Goal: Navigation & Orientation: Find specific page/section

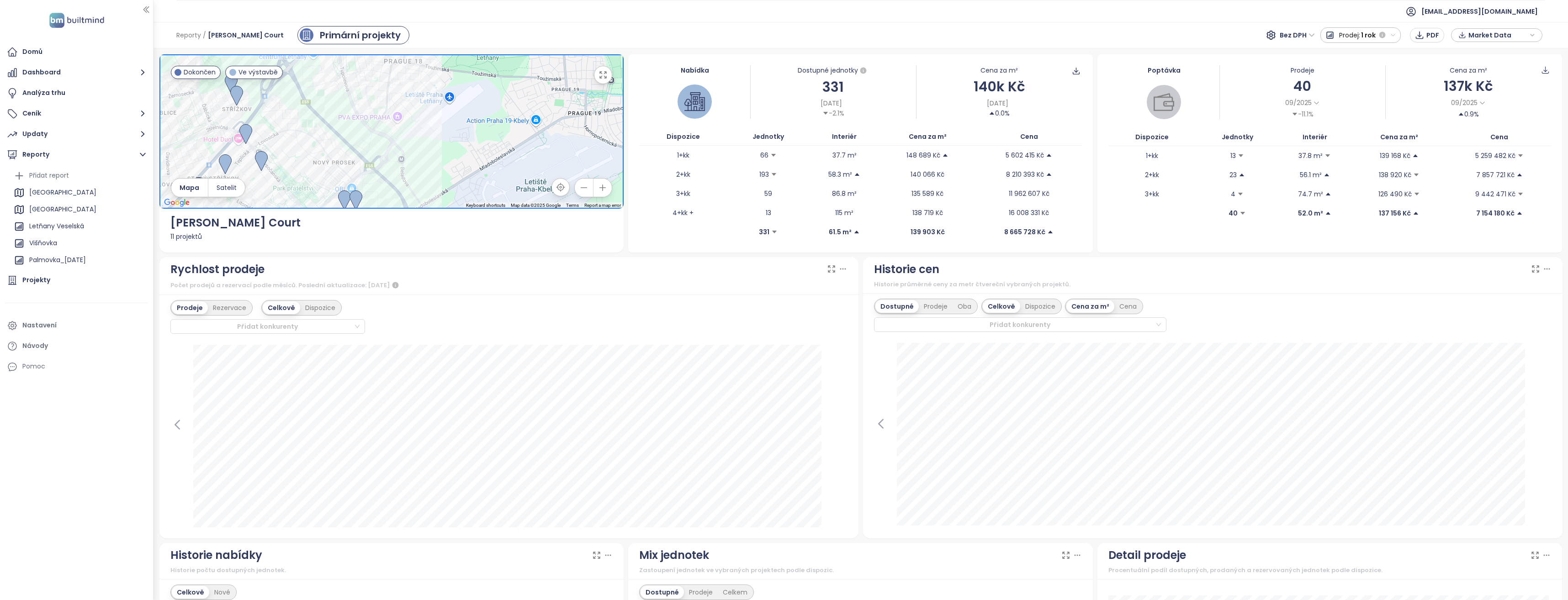
scroll to position [147, 0]
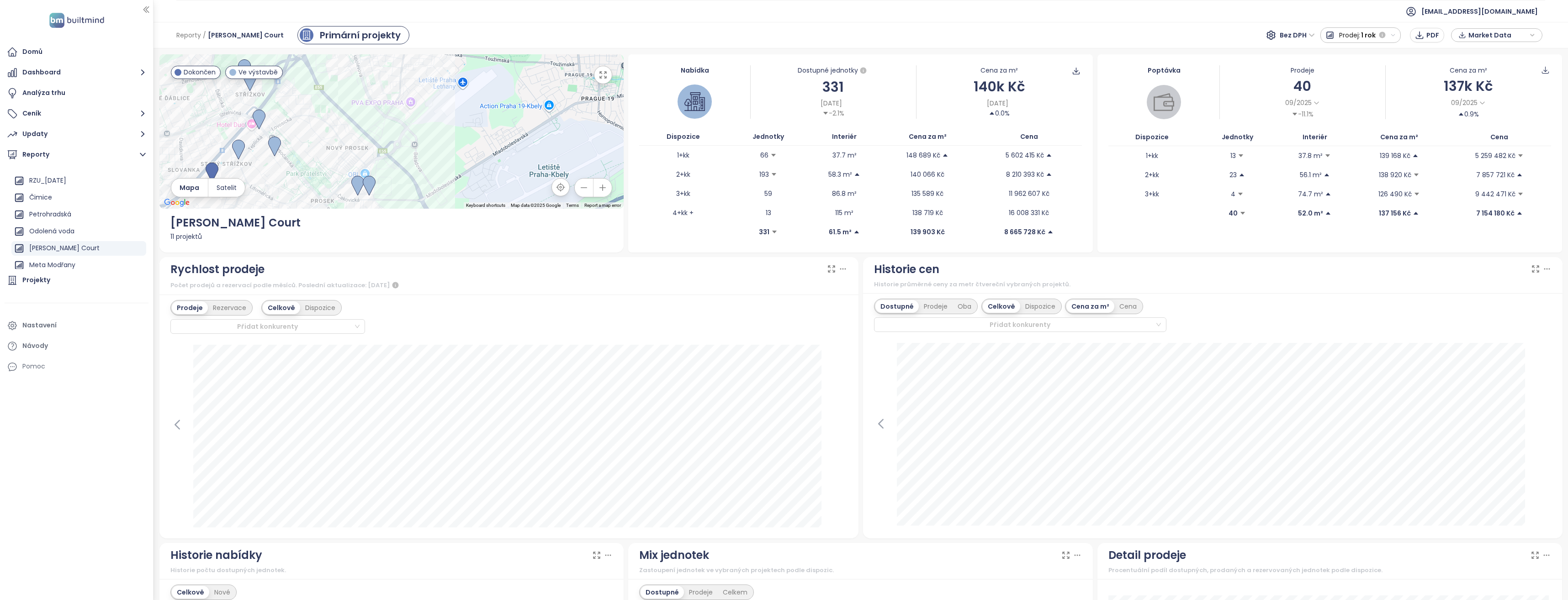
drag, startPoint x: 304, startPoint y: 168, endPoint x: 319, endPoint y: 151, distance: 22.7
click at [319, 151] on div at bounding box center [392, 131] width 465 height 154
click at [258, 121] on img at bounding box center [259, 121] width 13 height 20
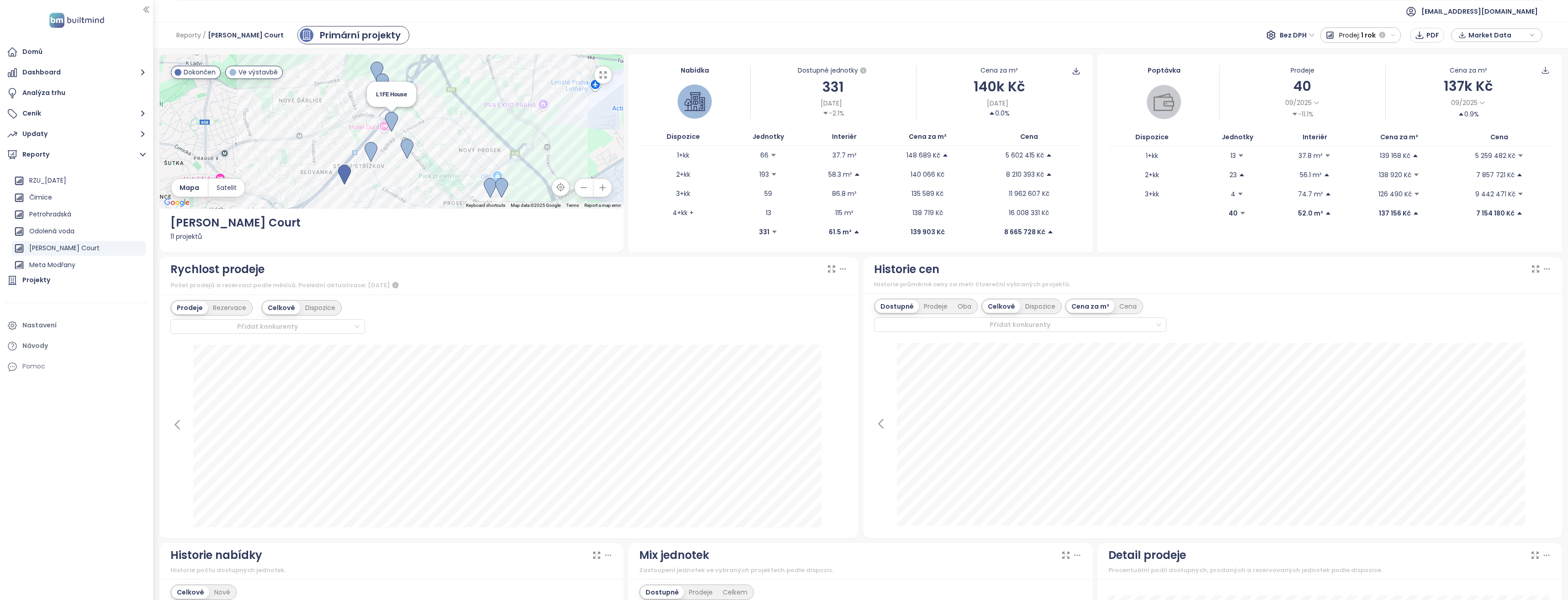
click at [391, 117] on img at bounding box center [391, 121] width 13 height 20
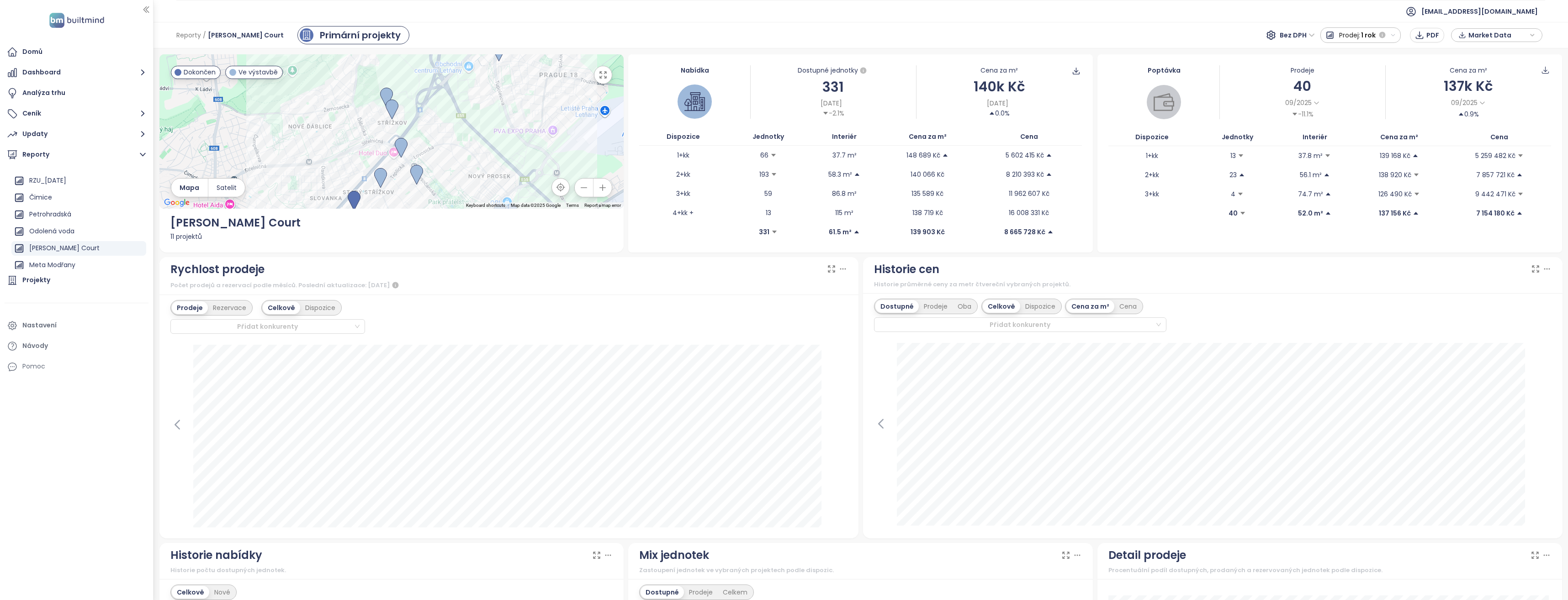
drag, startPoint x: 525, startPoint y: 93, endPoint x: 541, endPoint y: 135, distance: 44.9
click at [541, 135] on div "To navigate, press the arrow keys." at bounding box center [392, 131] width 465 height 154
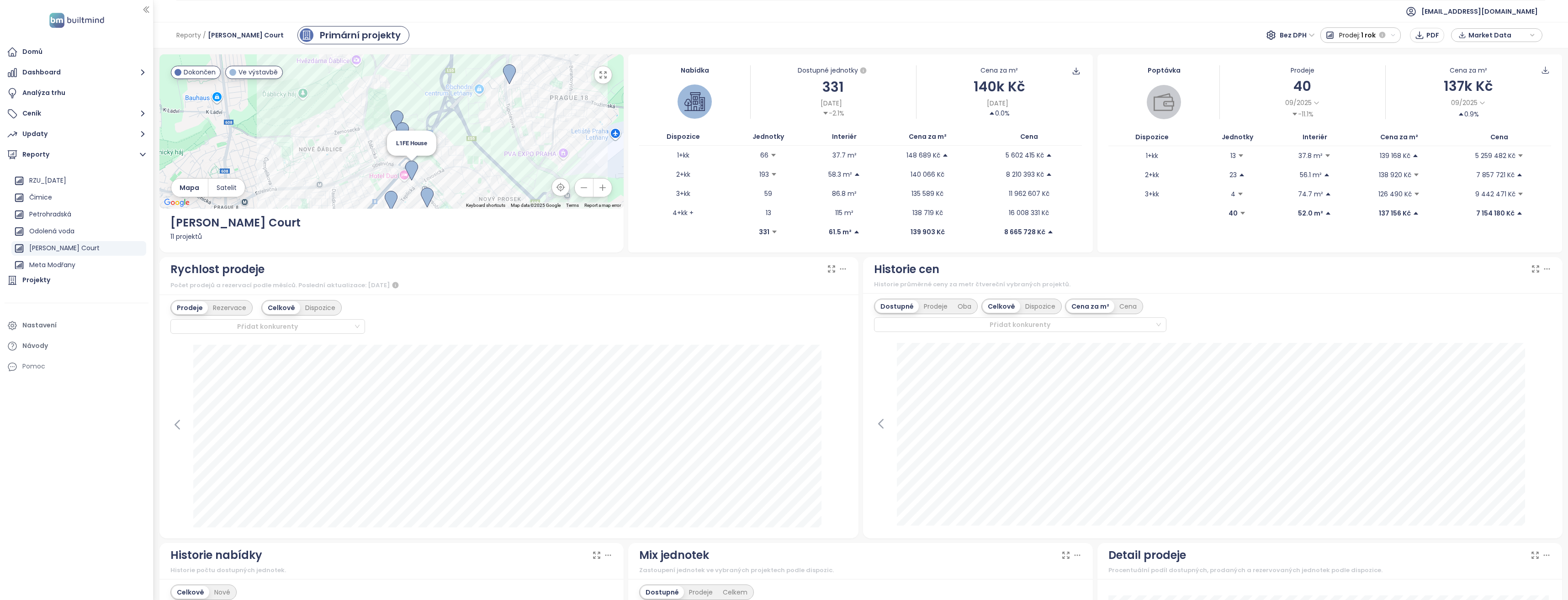
click at [408, 165] on img at bounding box center [411, 171] width 13 height 20
click at [411, 166] on img at bounding box center [411, 171] width 13 height 20
click at [410, 166] on img at bounding box center [411, 171] width 13 height 20
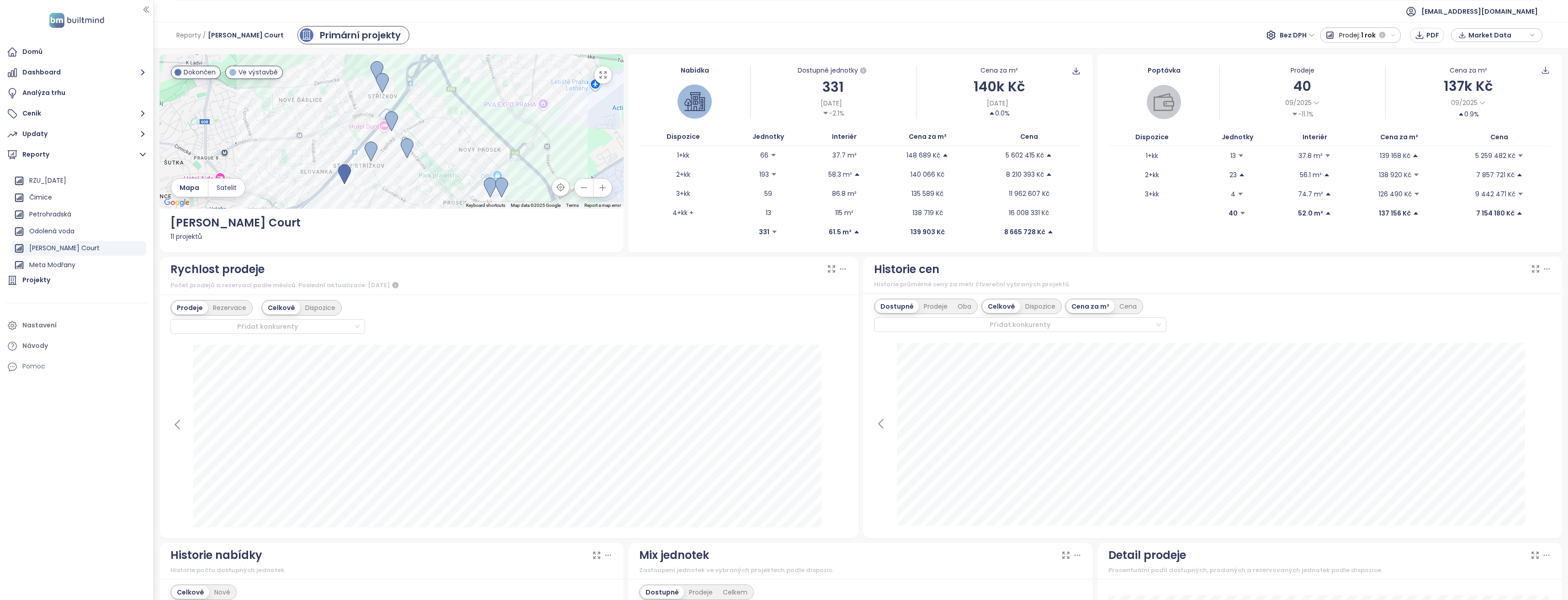
click at [607, 79] on button "button" at bounding box center [603, 75] width 18 height 18
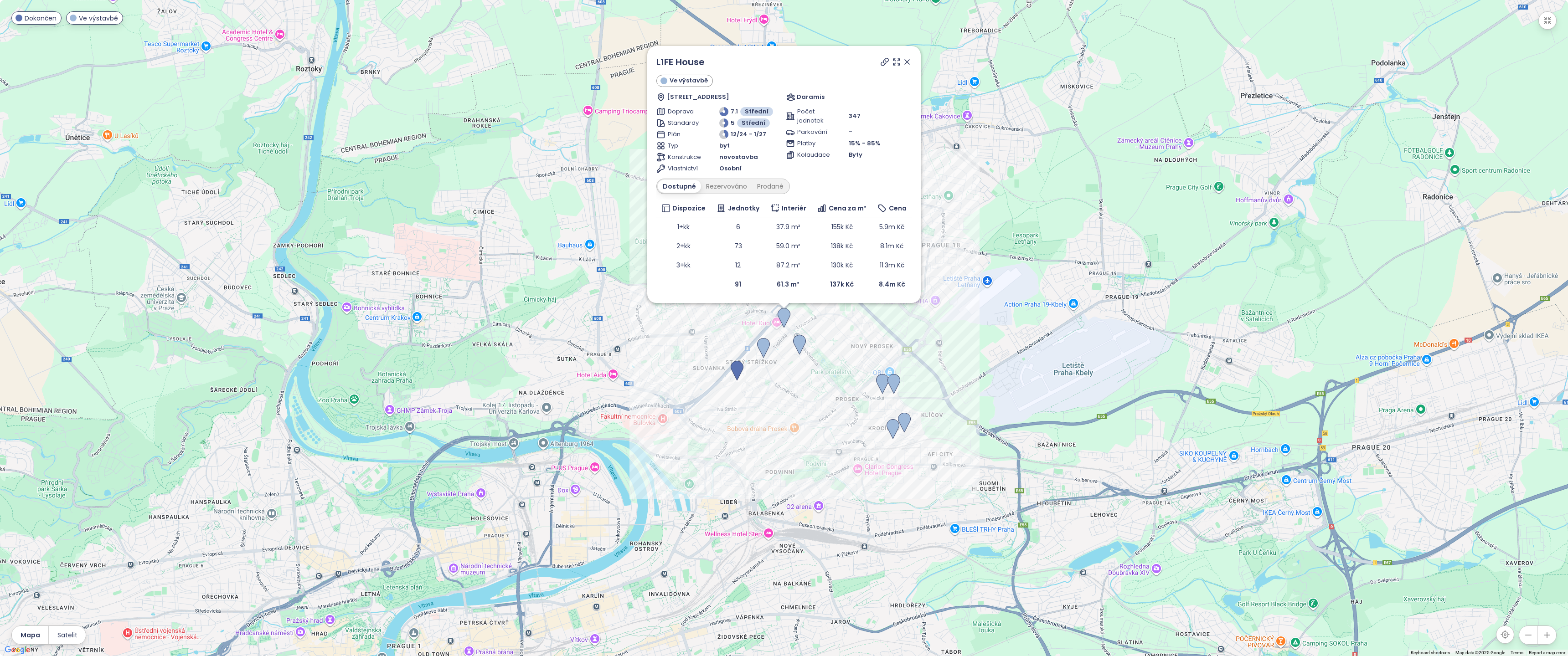
click at [881, 62] on icon at bounding box center [884, 61] width 9 height 9
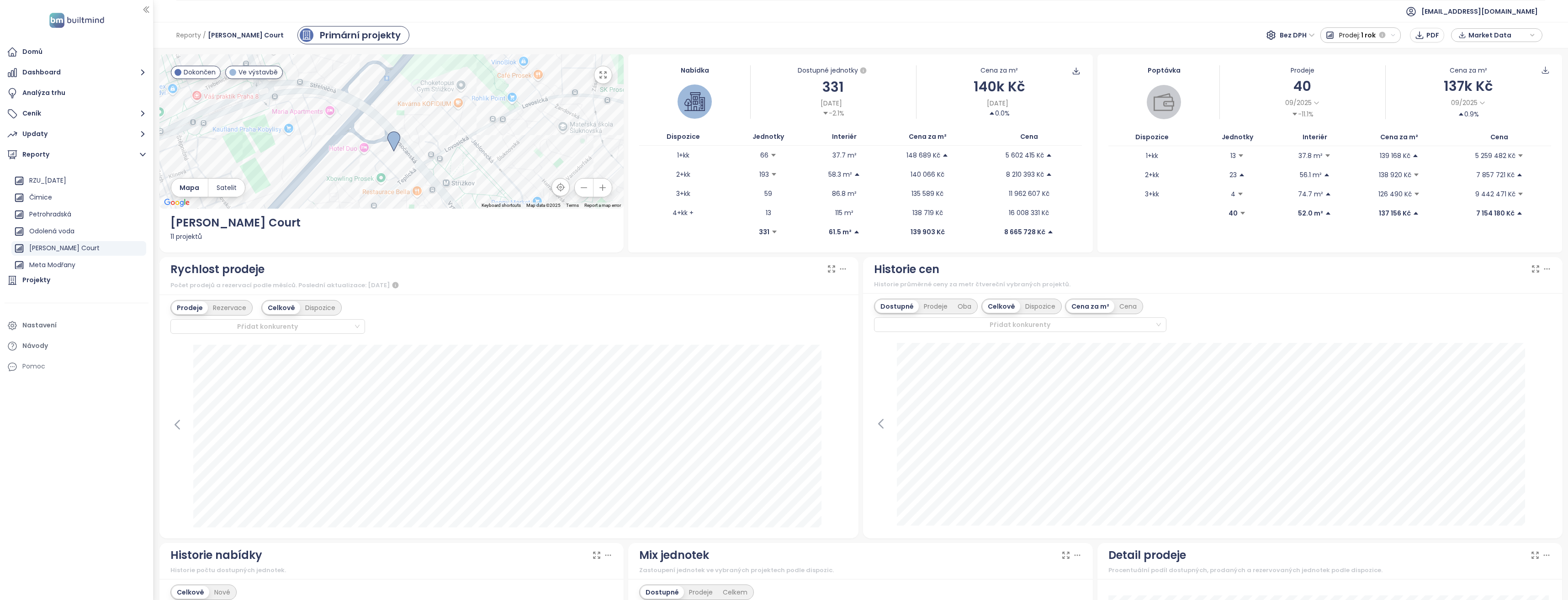
drag, startPoint x: 395, startPoint y: 118, endPoint x: 558, endPoint y: 120, distance: 163.0
click at [558, 120] on div at bounding box center [392, 131] width 465 height 154
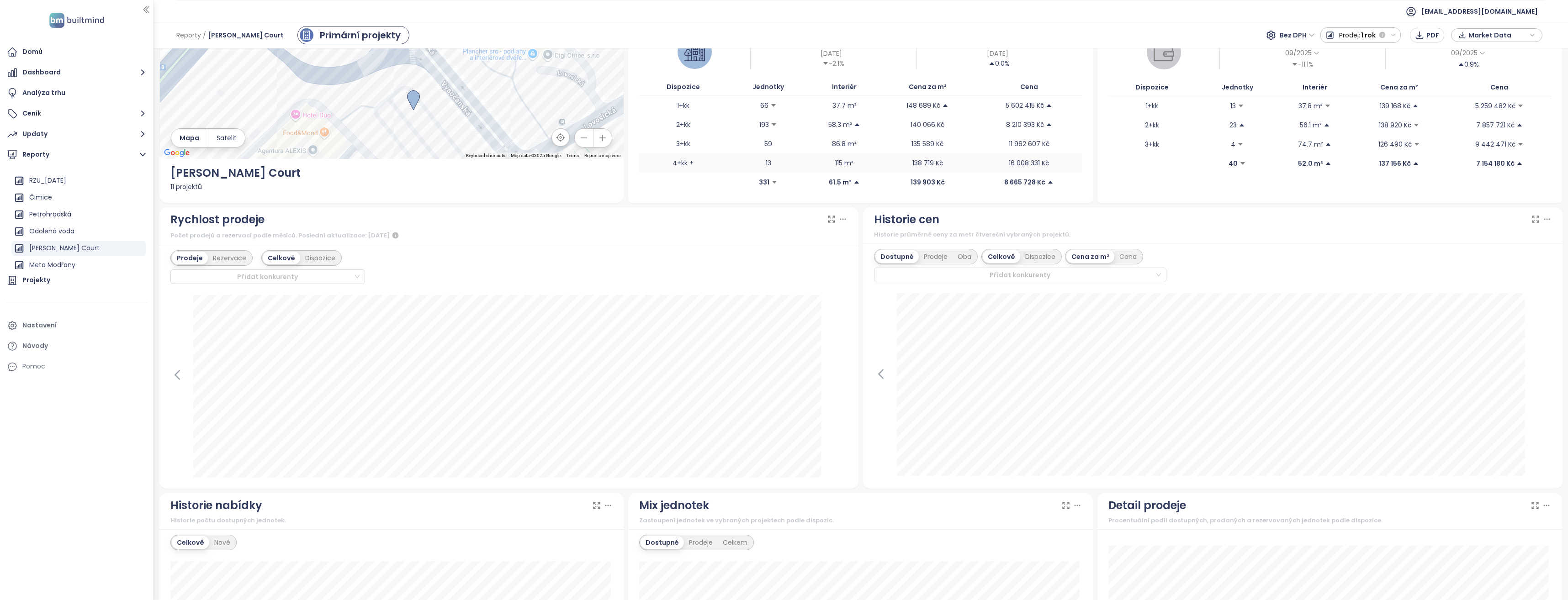
scroll to position [0, 0]
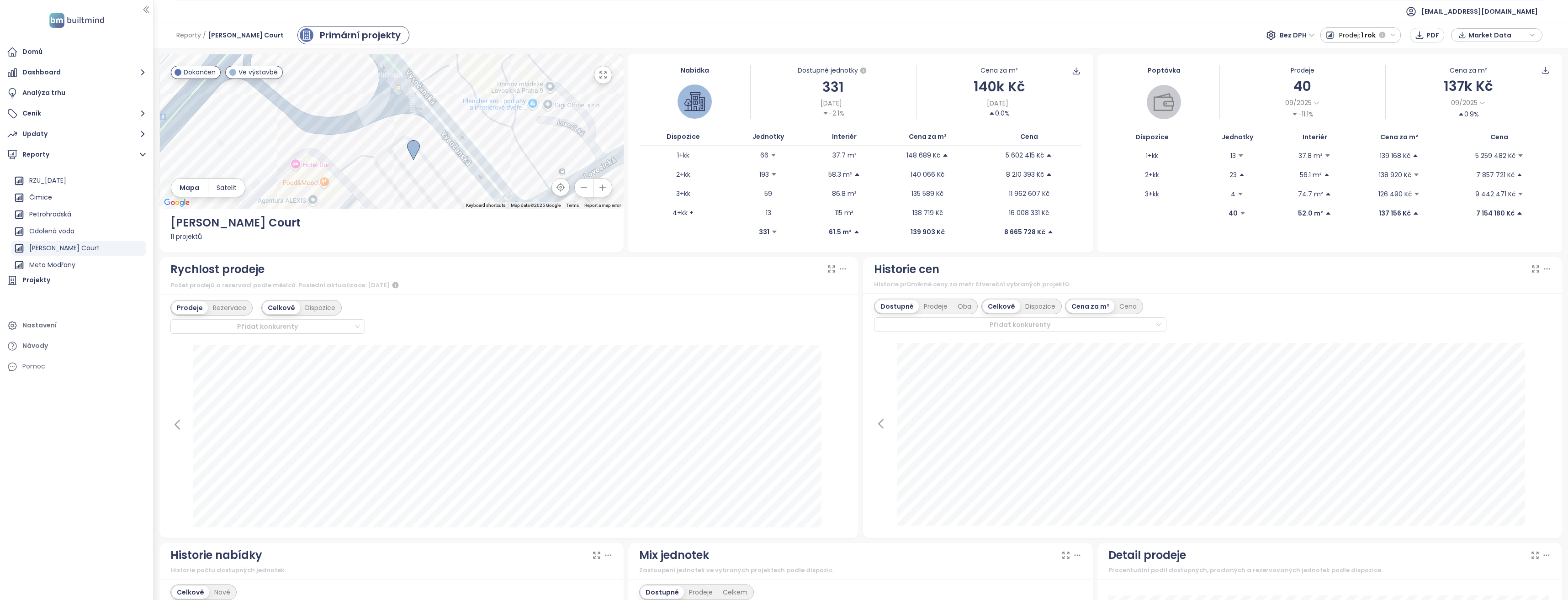
click at [581, 187] on icon "button" at bounding box center [584, 187] width 9 height 9
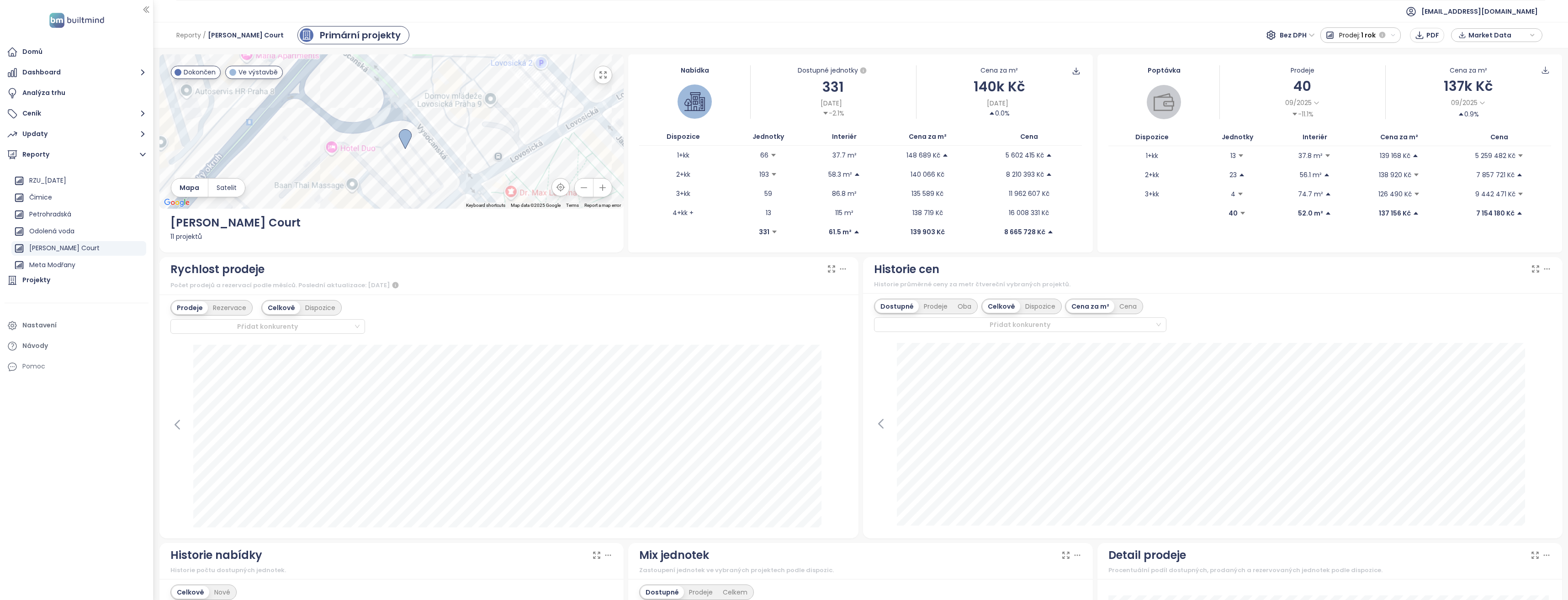
click at [581, 187] on icon "button" at bounding box center [584, 187] width 9 height 9
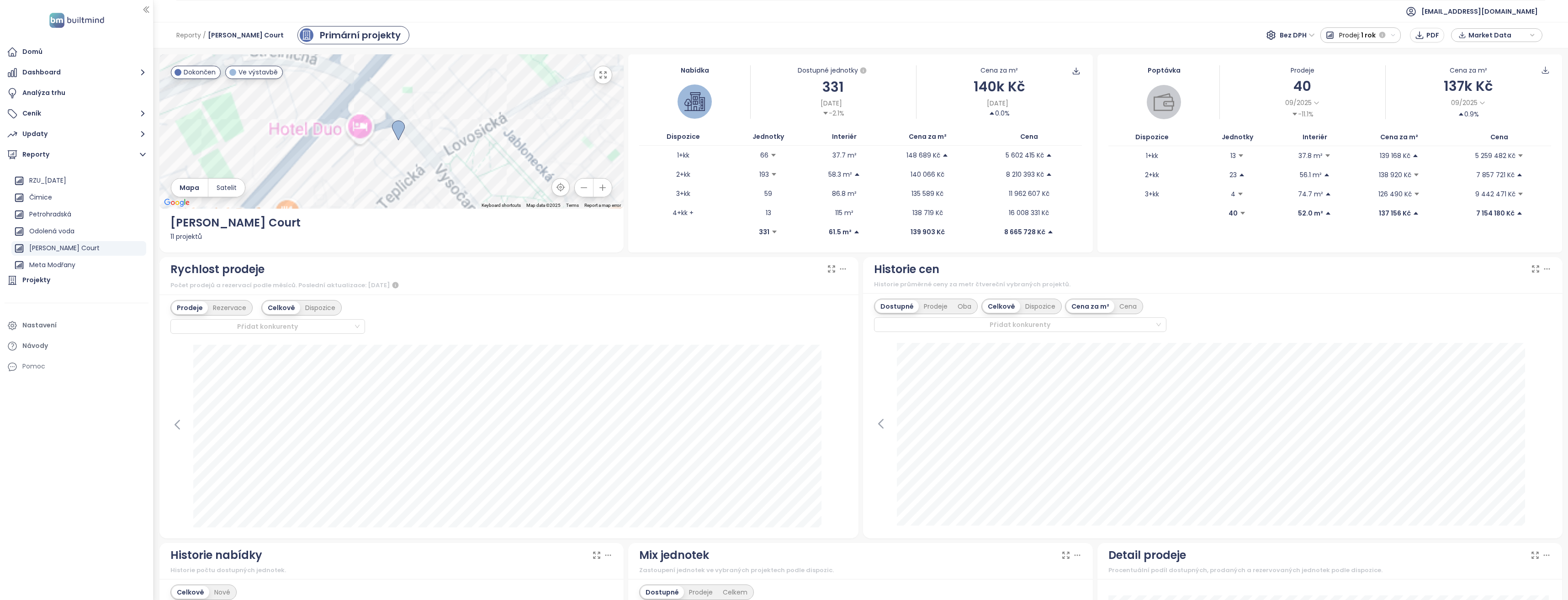
click at [581, 187] on icon "button" at bounding box center [584, 187] width 9 height 9
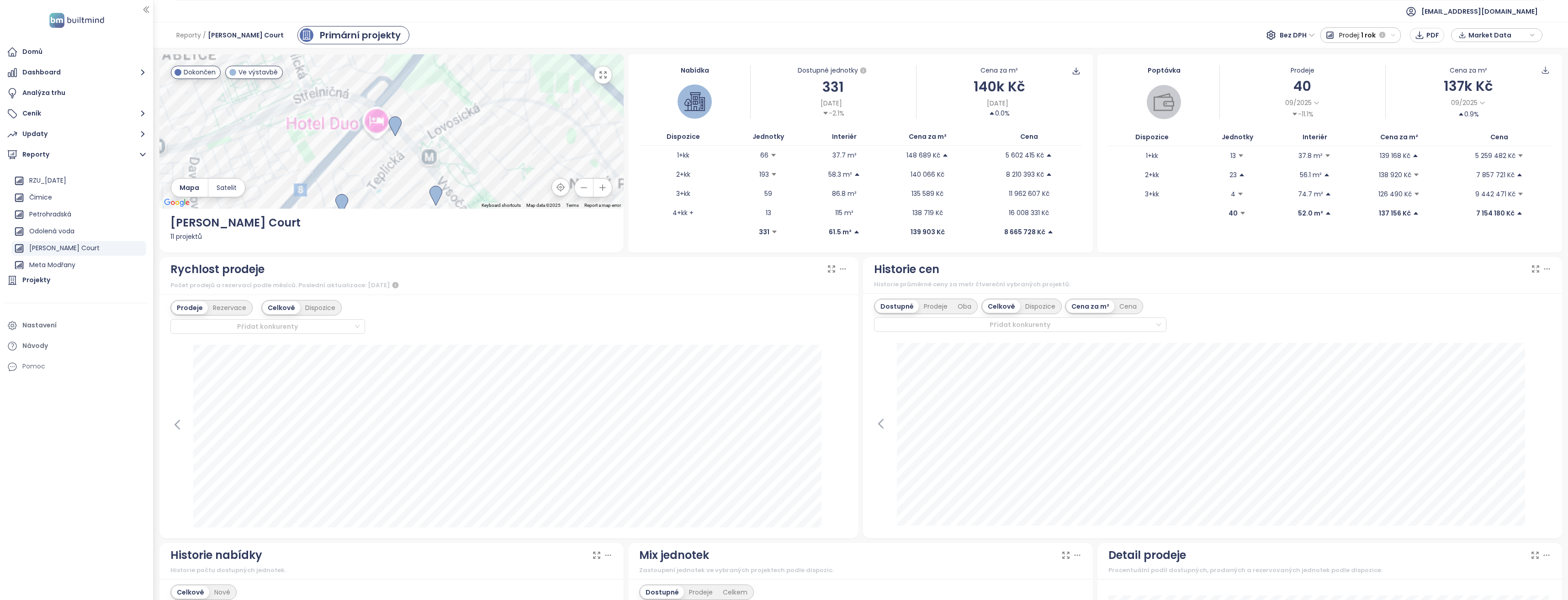
click at [581, 187] on icon "button" at bounding box center [584, 187] width 9 height 9
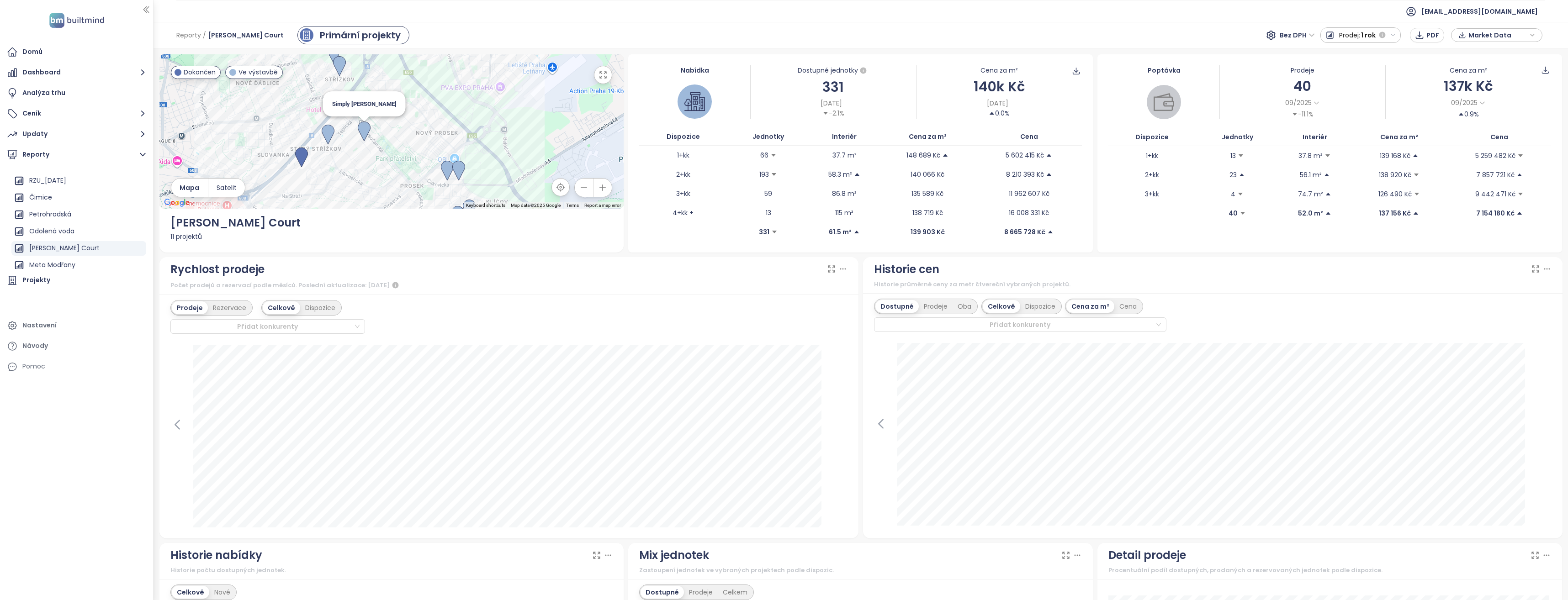
click at [360, 126] on img at bounding box center [364, 131] width 13 height 20
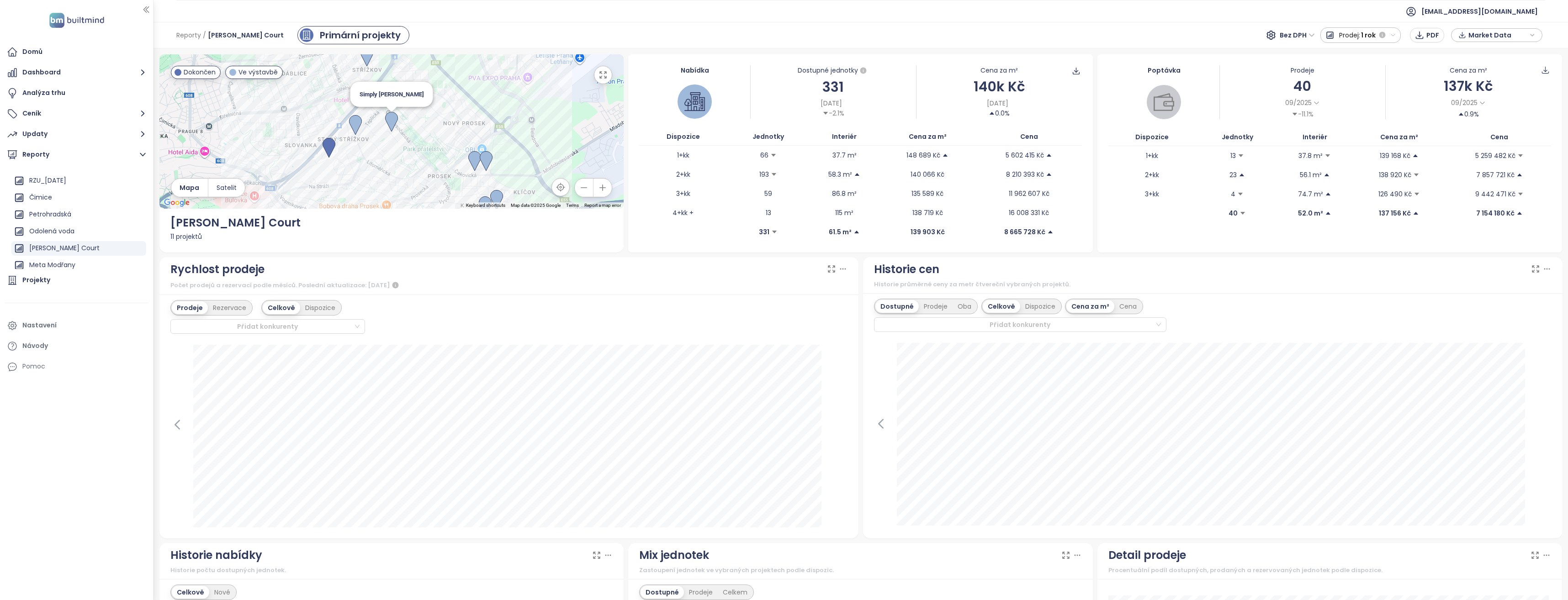
click at [389, 118] on img at bounding box center [391, 121] width 13 height 20
click at [603, 76] on icon "button" at bounding box center [603, 75] width 6 height 6
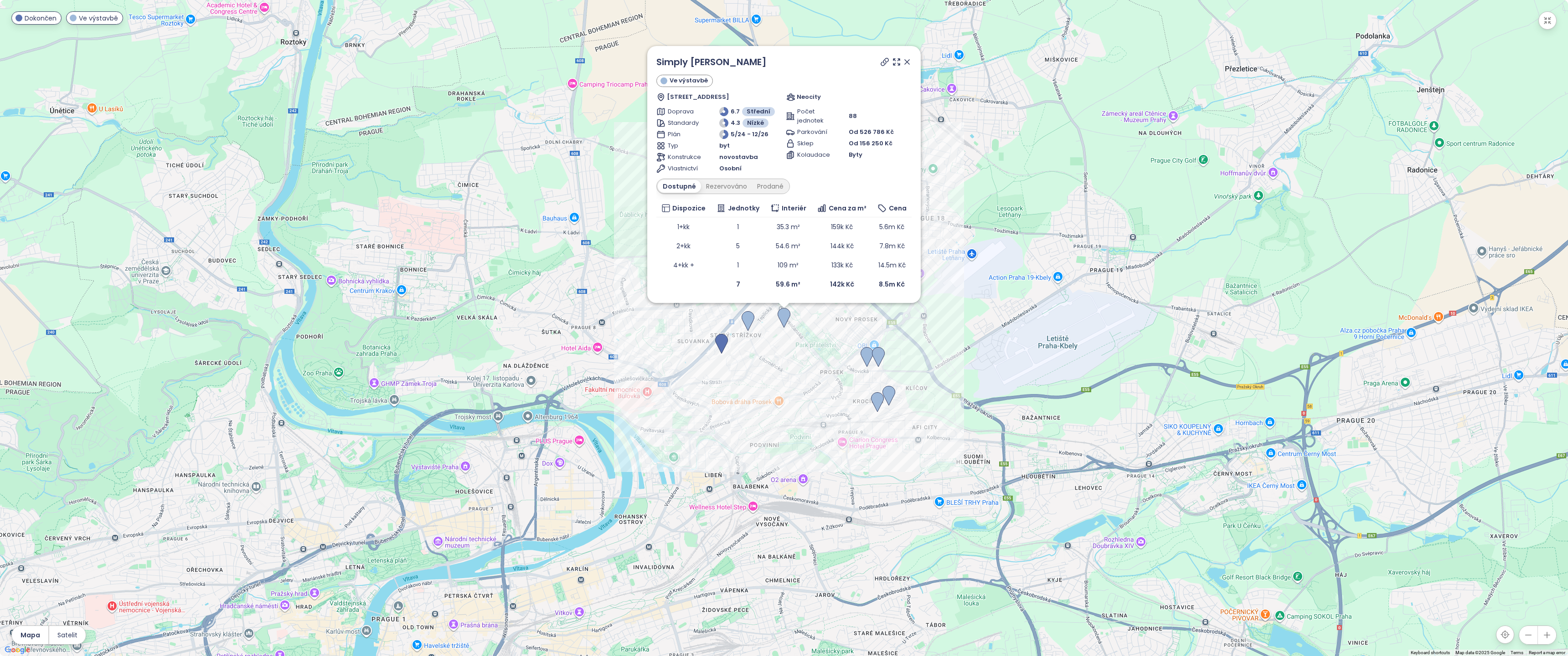
click at [883, 64] on icon at bounding box center [884, 61] width 9 height 9
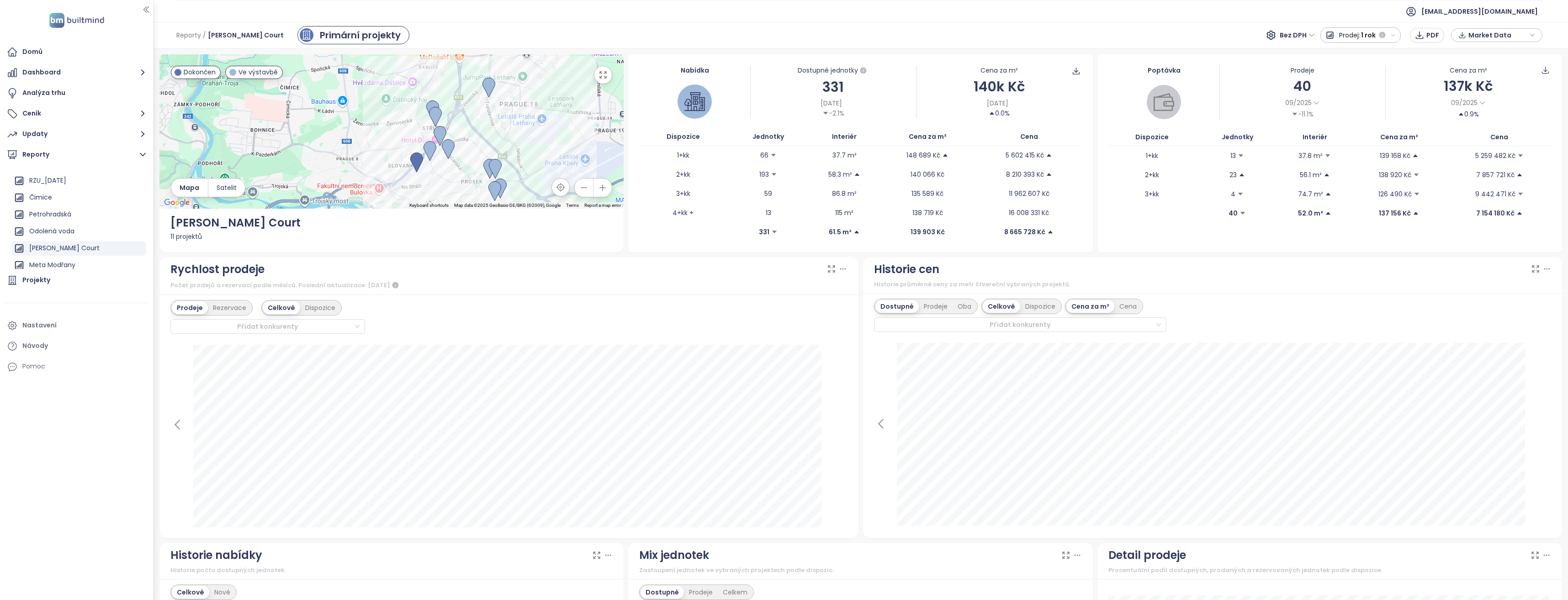
drag, startPoint x: 528, startPoint y: 118, endPoint x: 531, endPoint y: 137, distance: 19.2
click at [531, 137] on div at bounding box center [392, 131] width 465 height 154
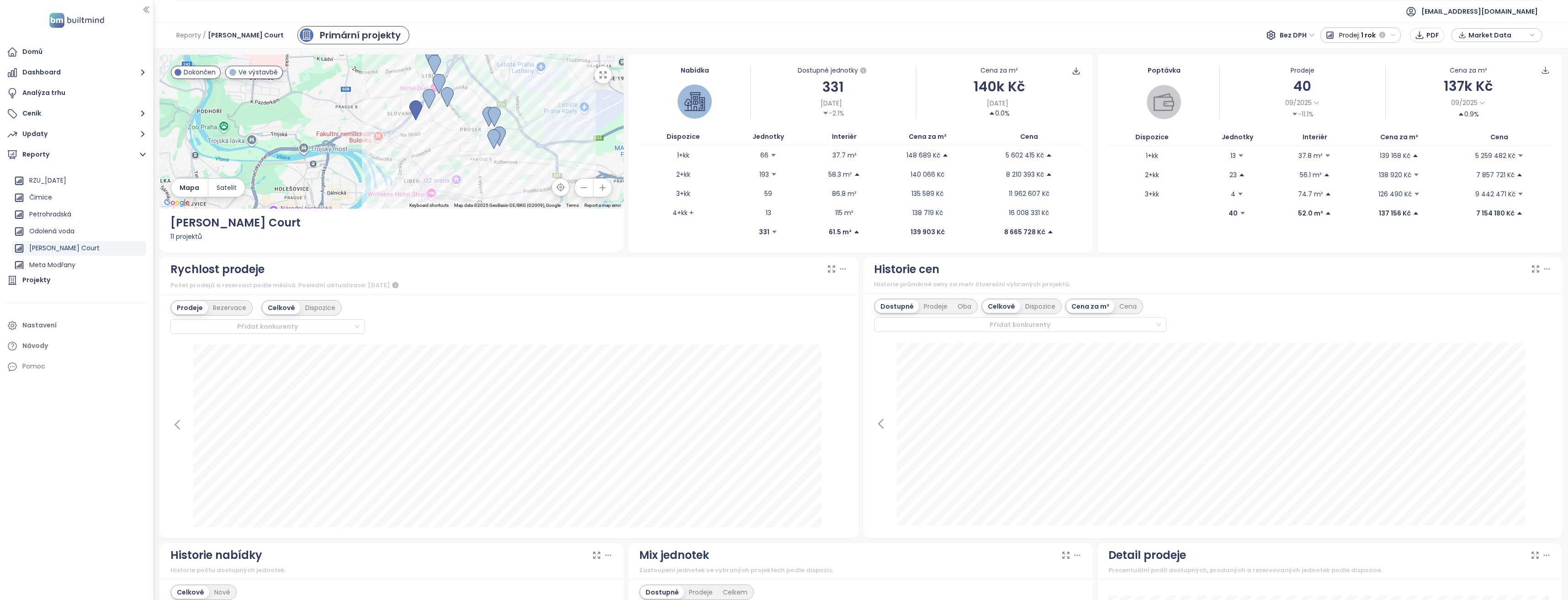
drag, startPoint x: 541, startPoint y: 166, endPoint x: 539, endPoint y: 110, distance: 56.0
click at [539, 110] on div at bounding box center [392, 131] width 465 height 154
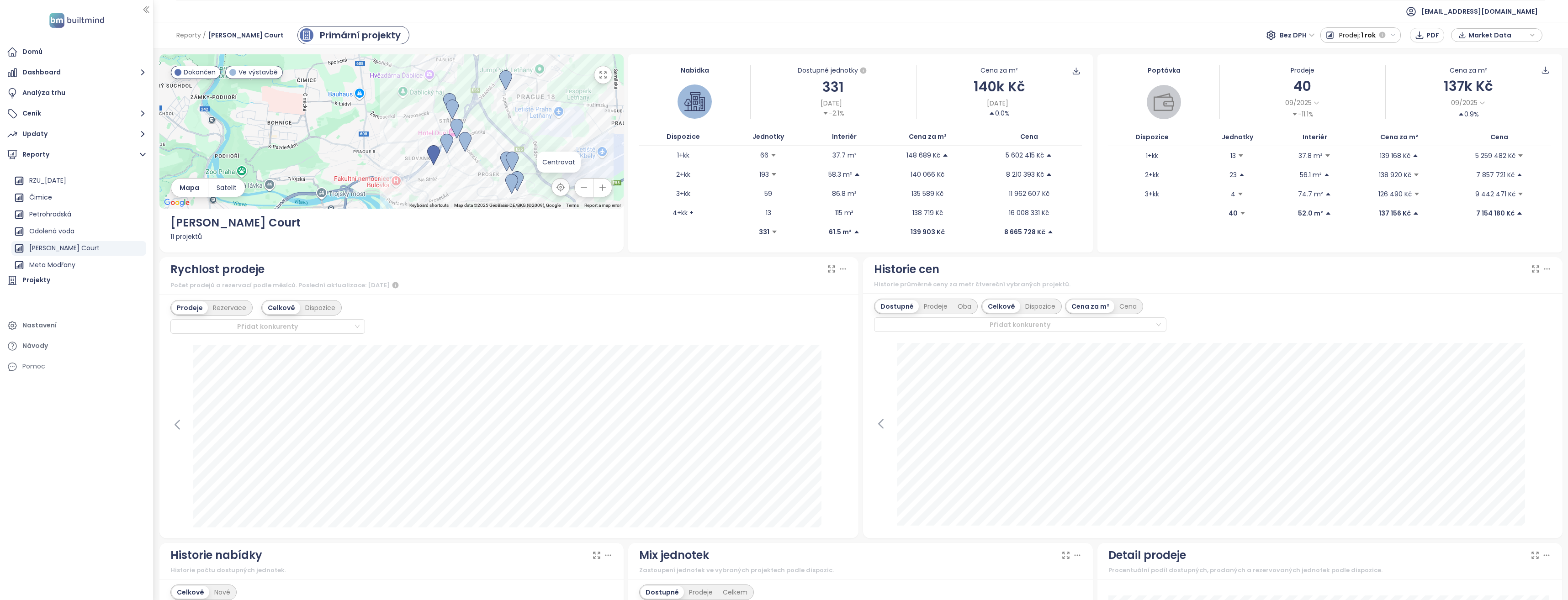
drag, startPoint x: 536, startPoint y: 140, endPoint x: 556, endPoint y: 187, distance: 51.1
click at [556, 187] on div "← Move left → Move right ↑ Move up ↓ Move down + Zoom in - Zoom out Home Jump l…" at bounding box center [392, 131] width 465 height 154
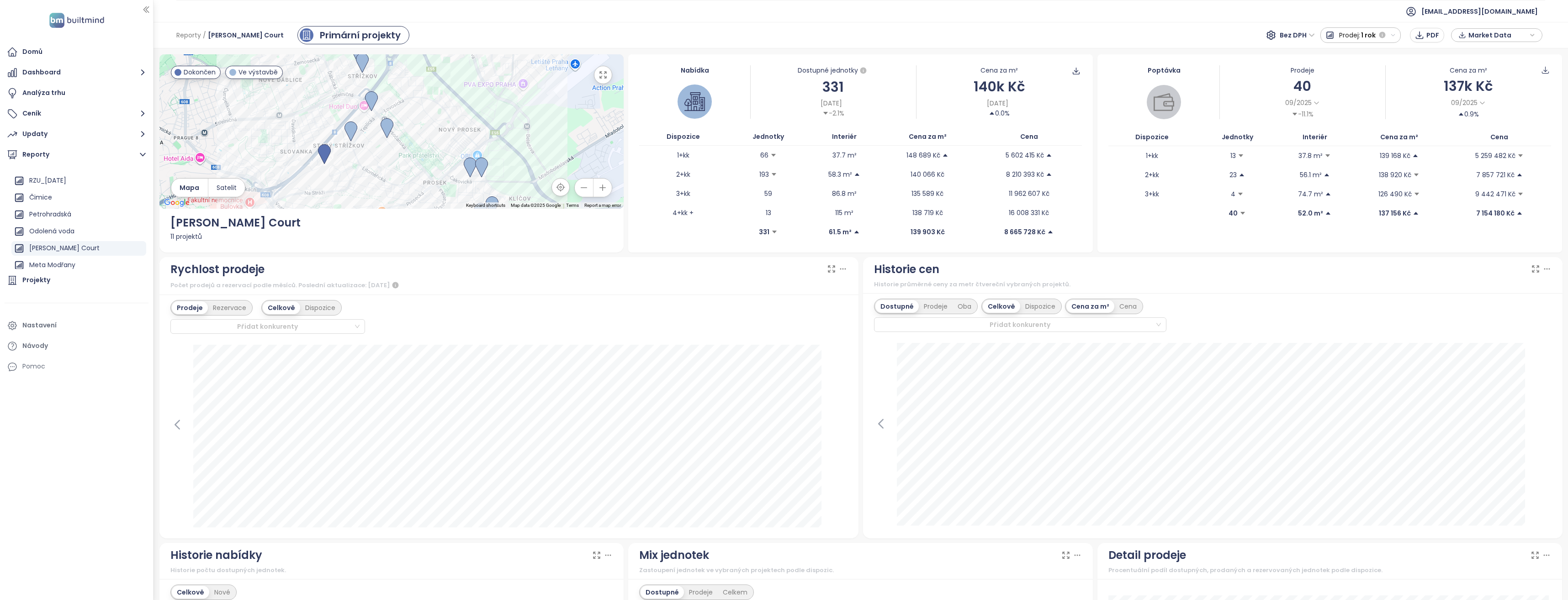
drag, startPoint x: 537, startPoint y: 141, endPoint x: 534, endPoint y: 96, distance: 45.1
click at [534, 96] on div at bounding box center [392, 131] width 465 height 154
